Goal: Answer question/provide support: Answer question/provide support

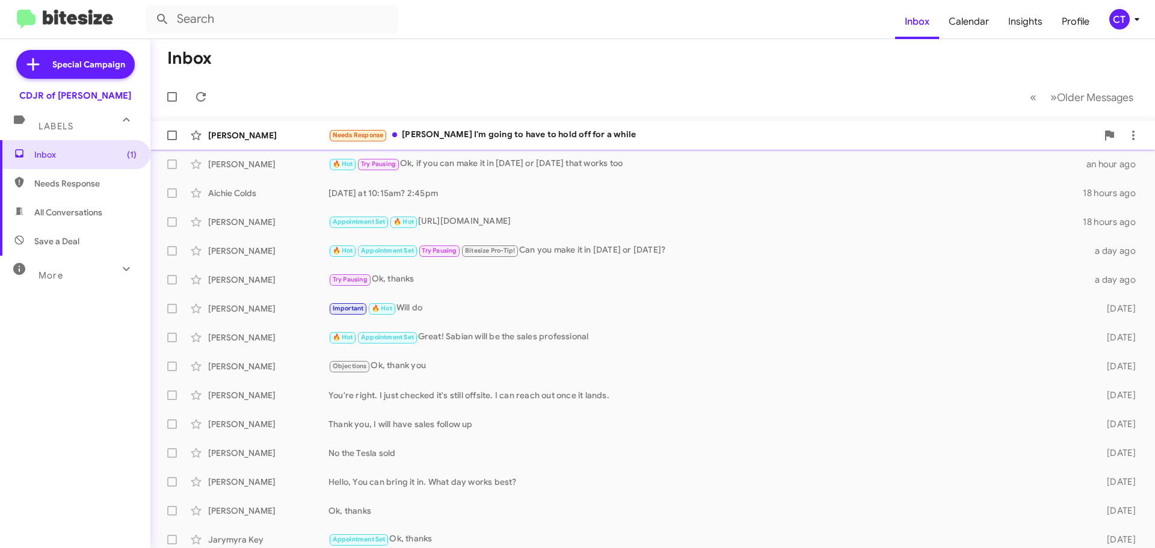
click at [537, 141] on div "Needs Response Mrs. Taylor I'm going to have to hold off for a while" at bounding box center [712, 135] width 769 height 14
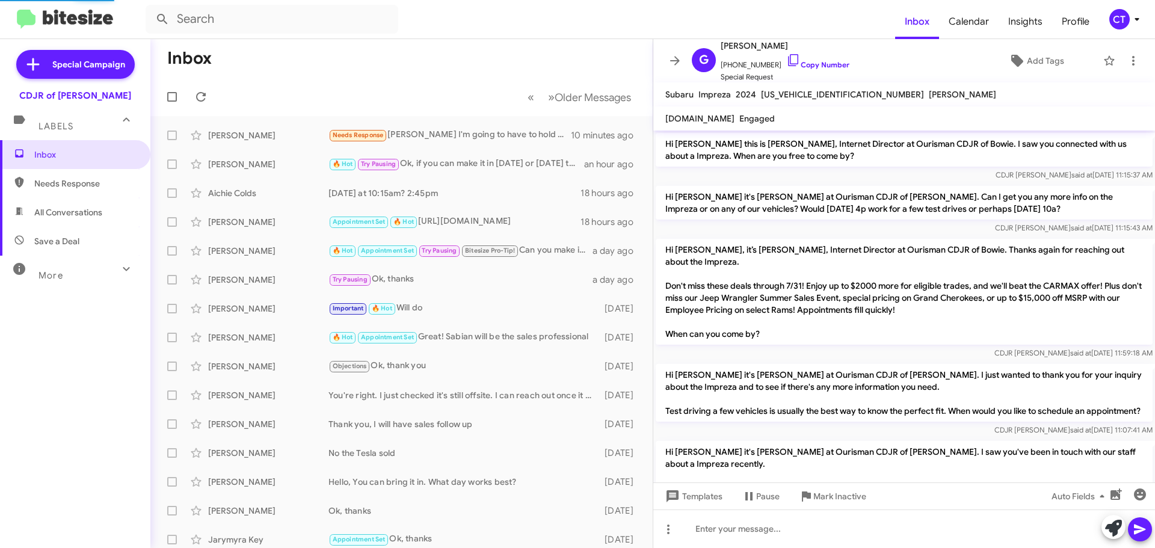
scroll to position [884, 0]
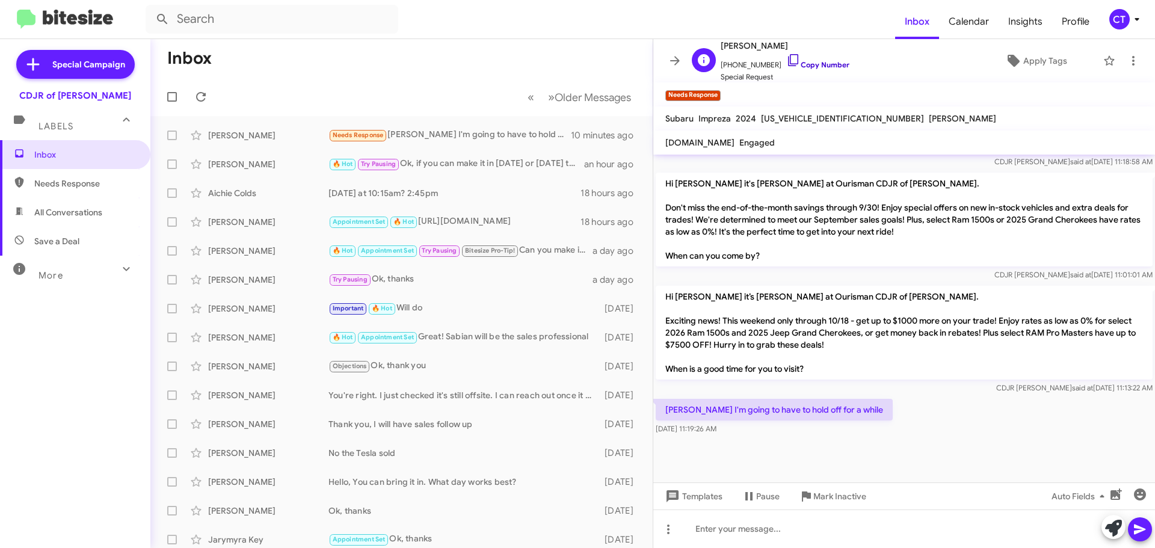
click at [786, 58] on icon at bounding box center [793, 60] width 14 height 14
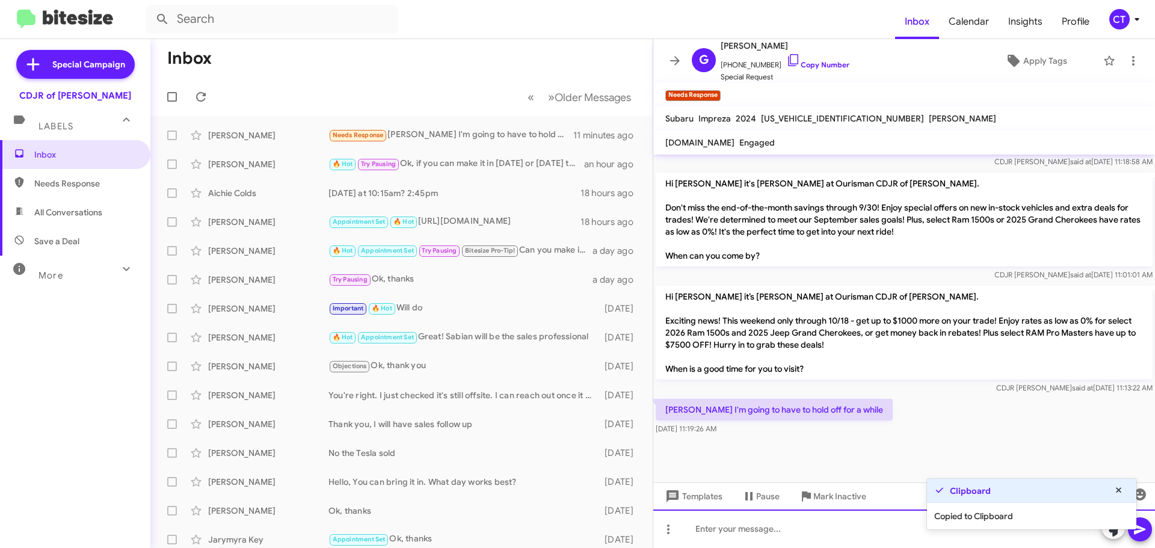
click at [894, 532] on div at bounding box center [904, 528] width 502 height 38
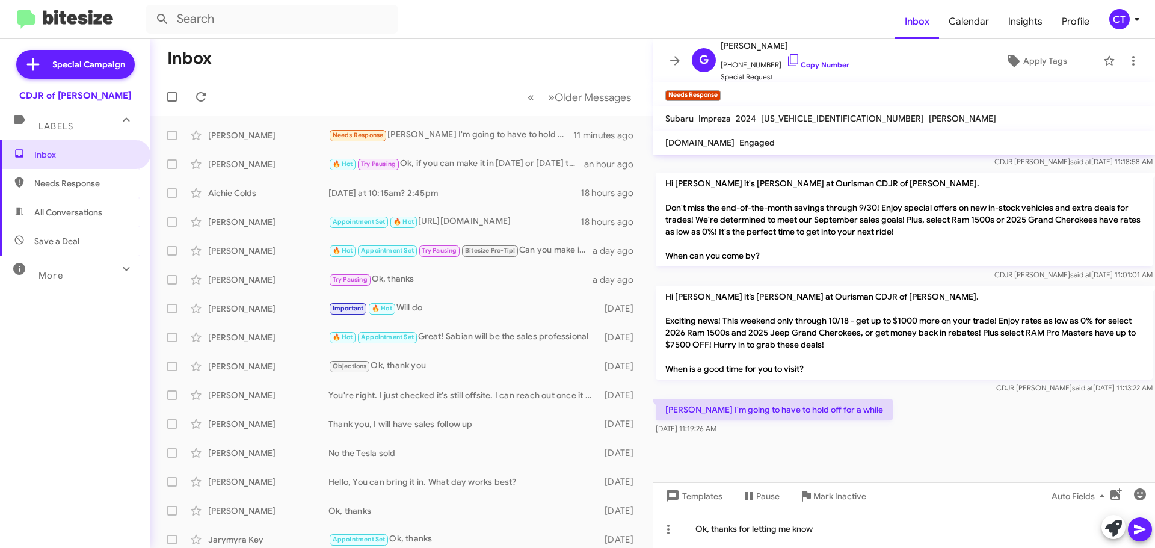
click at [1134, 526] on icon at bounding box center [1139, 529] width 11 height 10
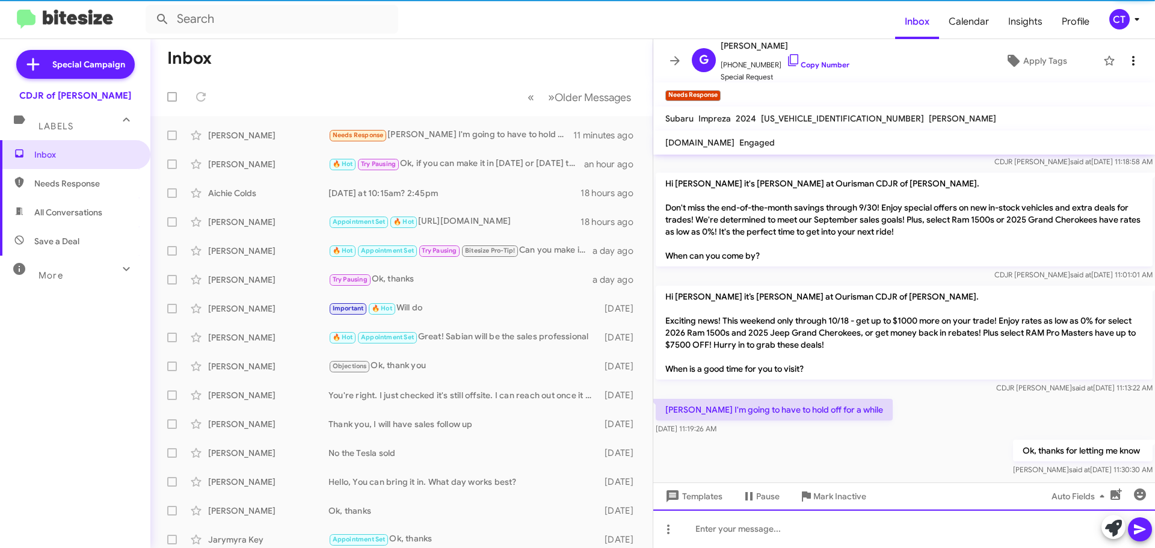
scroll to position [0, 0]
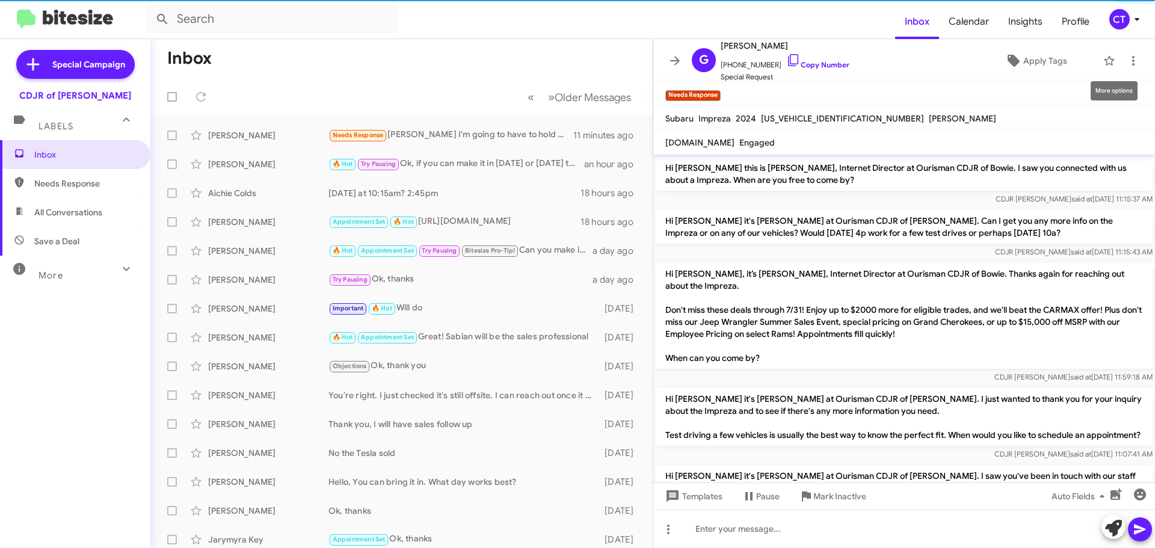
click at [1136, 57] on mat-toolbar "G Gregory Mason +13027240884 Copy Number Special Request Apply Tags" at bounding box center [904, 60] width 502 height 43
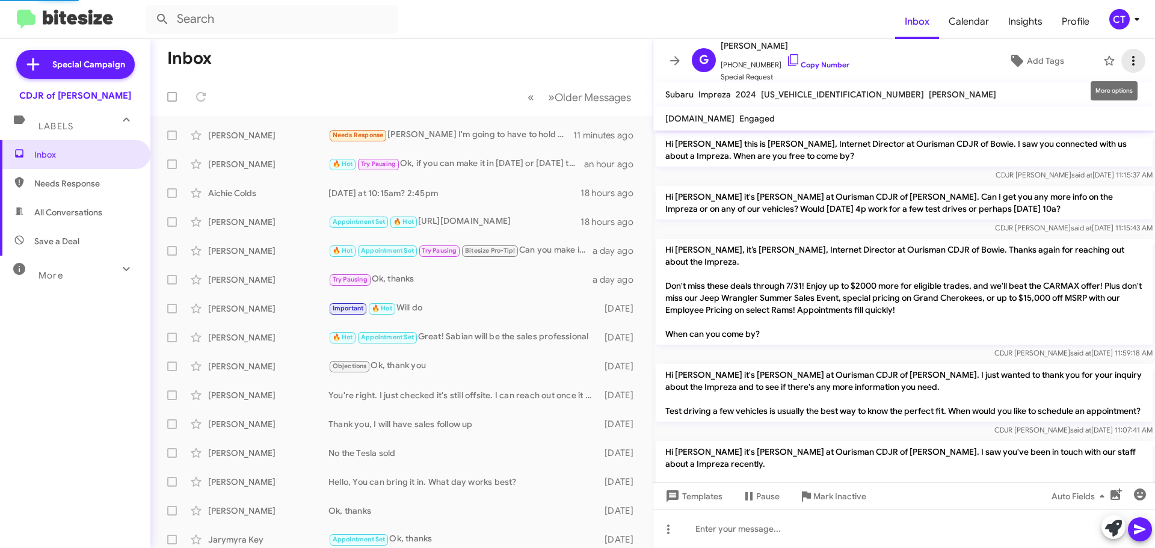
click at [1126, 63] on icon at bounding box center [1133, 61] width 14 height 14
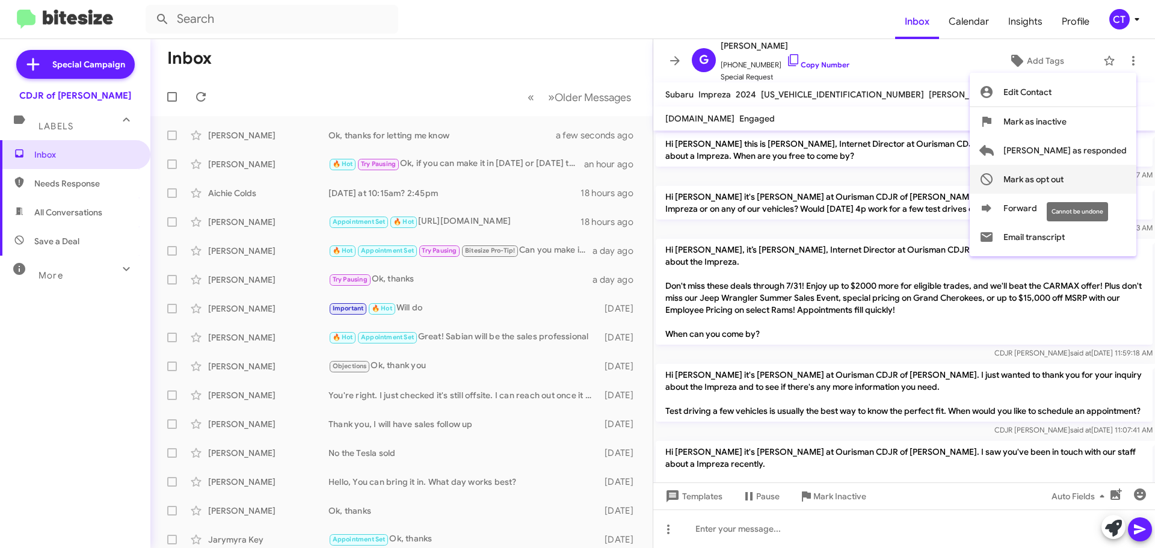
click at [1063, 175] on span "Mark as opt out" at bounding box center [1033, 179] width 60 height 29
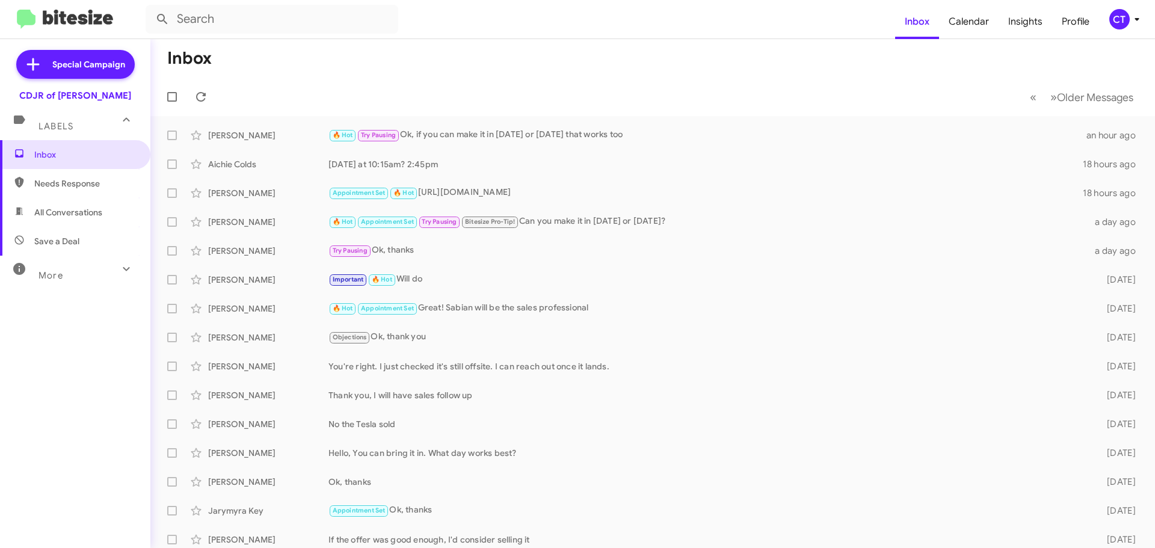
click at [1111, 20] on div "CT" at bounding box center [1119, 19] width 20 height 20
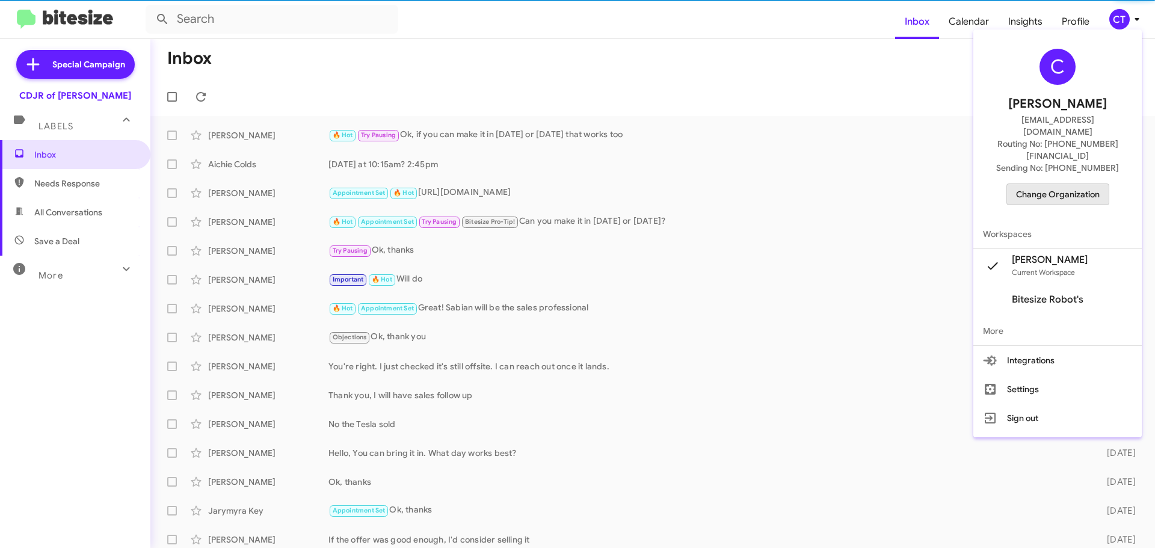
click at [1081, 184] on span "Change Organization" at bounding box center [1058, 194] width 84 height 20
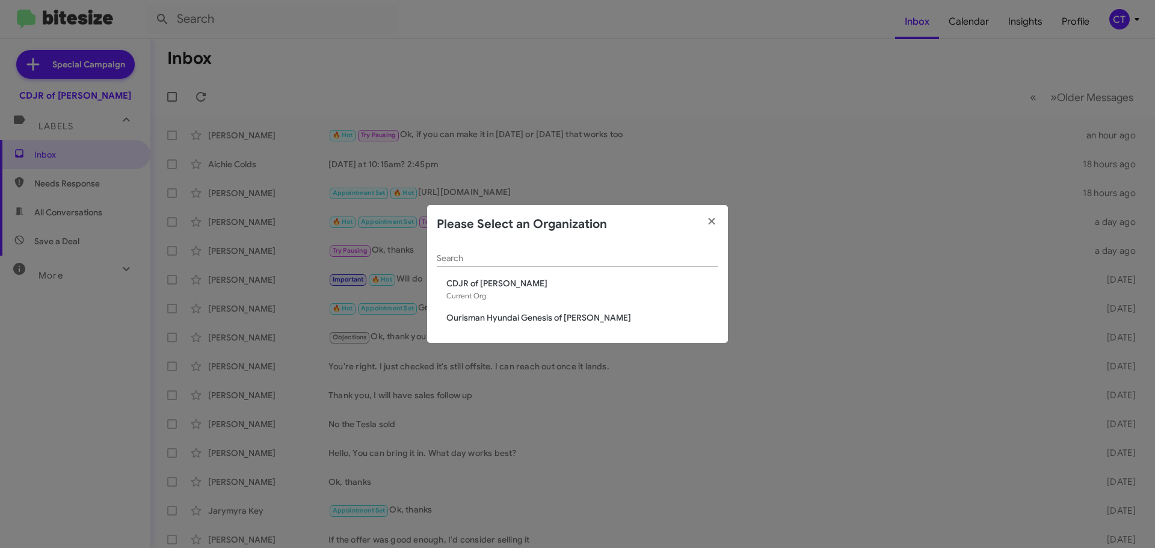
click at [499, 322] on span "Ourisman Hyundai Genesis of [PERSON_NAME]" at bounding box center [582, 318] width 272 height 12
